Goal: Find specific page/section: Find specific page/section

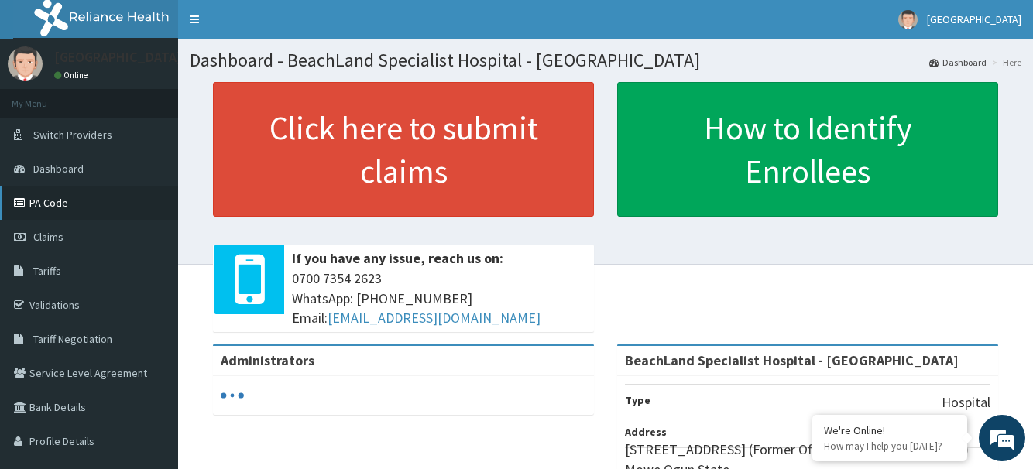
click at [81, 198] on link "PA Code" at bounding box center [89, 203] width 178 height 34
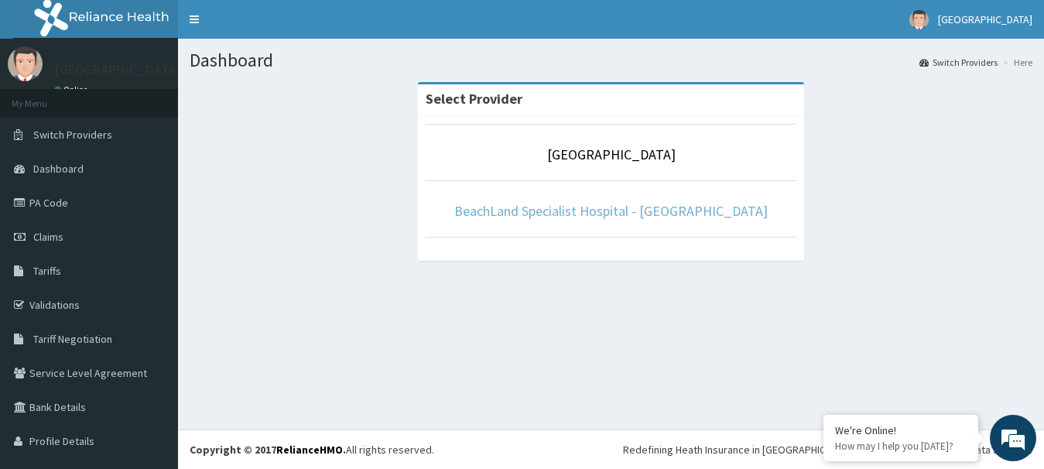
click at [626, 214] on link "BeachLand Specialist Hospital - [GEOGRAPHIC_DATA]" at bounding box center [611, 211] width 314 height 18
